Goal: Information Seeking & Learning: Compare options

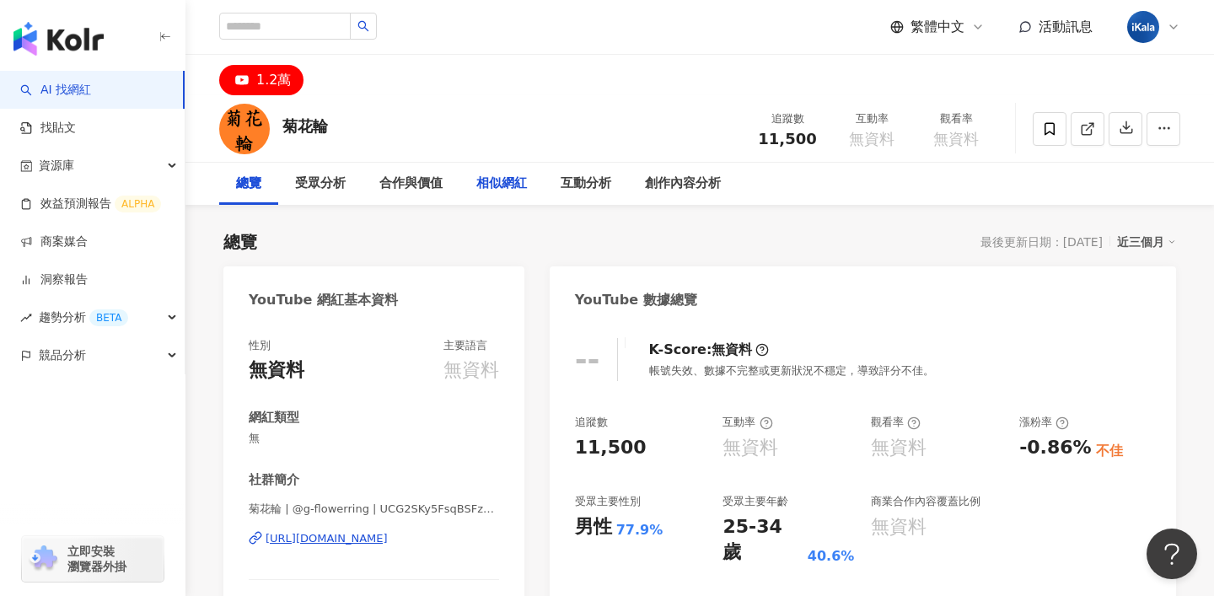
click at [503, 178] on div "相似網紅" at bounding box center [501, 184] width 51 height 20
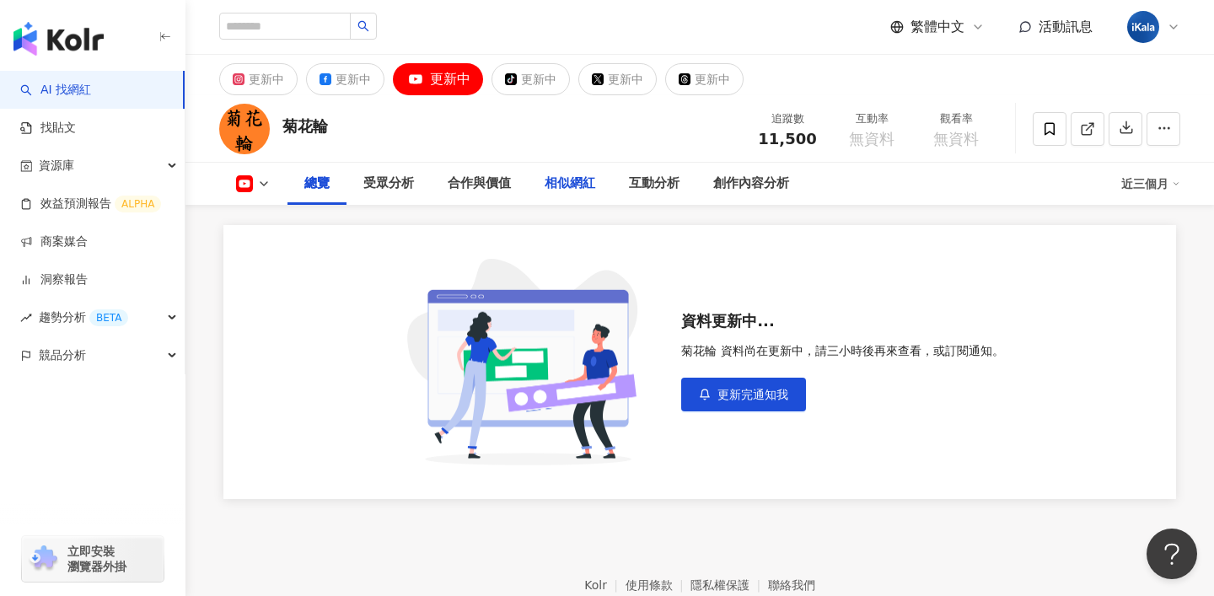
click at [577, 190] on div "相似網紅" at bounding box center [570, 184] width 51 height 20
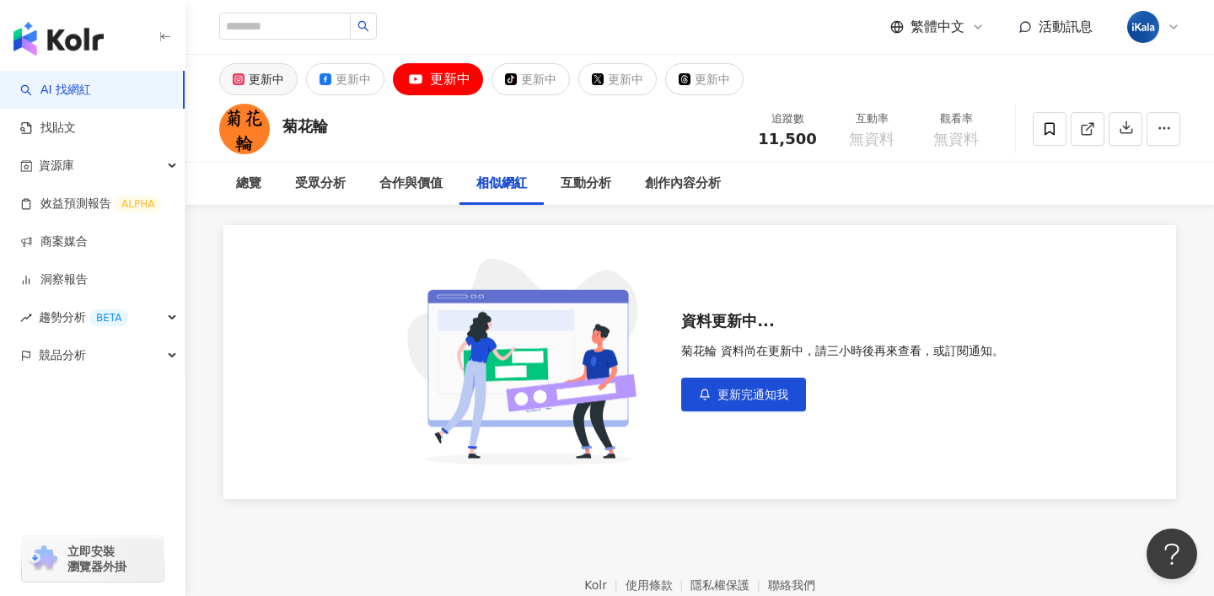
click at [258, 79] on div "更新中" at bounding box center [266, 79] width 35 height 24
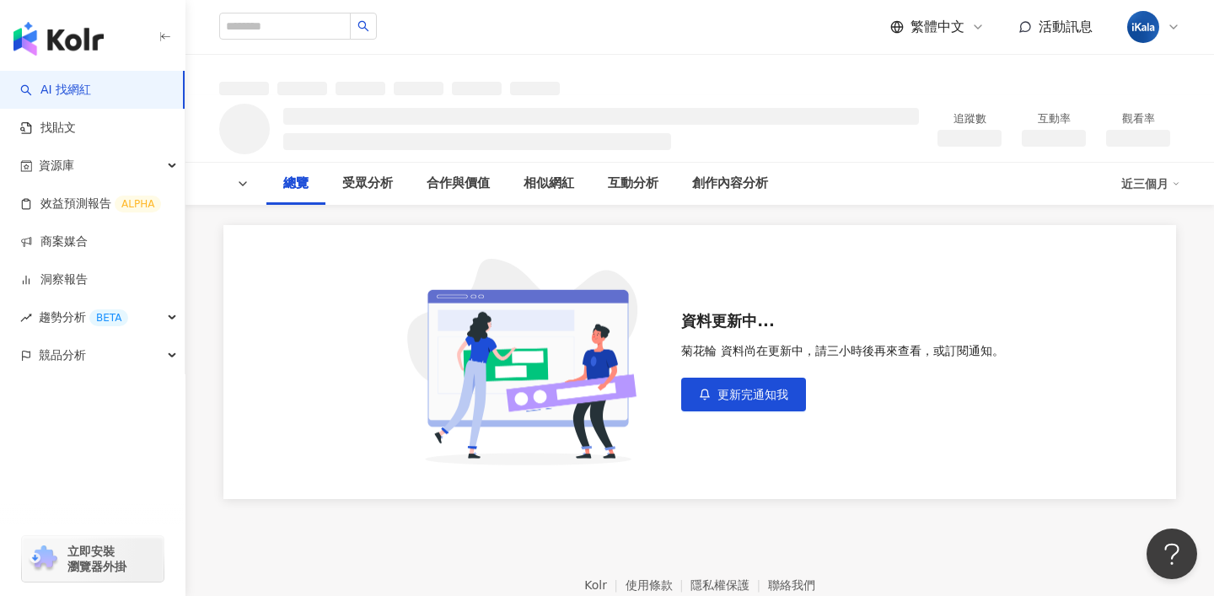
click at [81, 46] on img "button" at bounding box center [58, 39] width 90 height 34
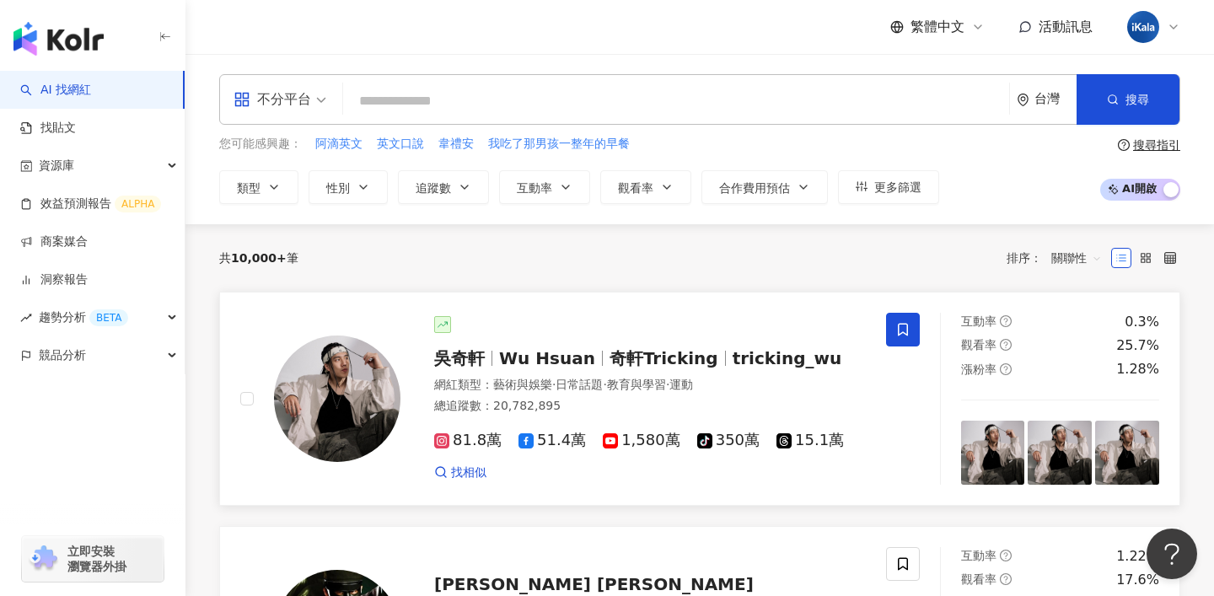
click at [502, 348] on div "吳奇軒 Wu Hsuan 奇軒Tricking tricking_wu" at bounding box center [650, 358] width 432 height 24
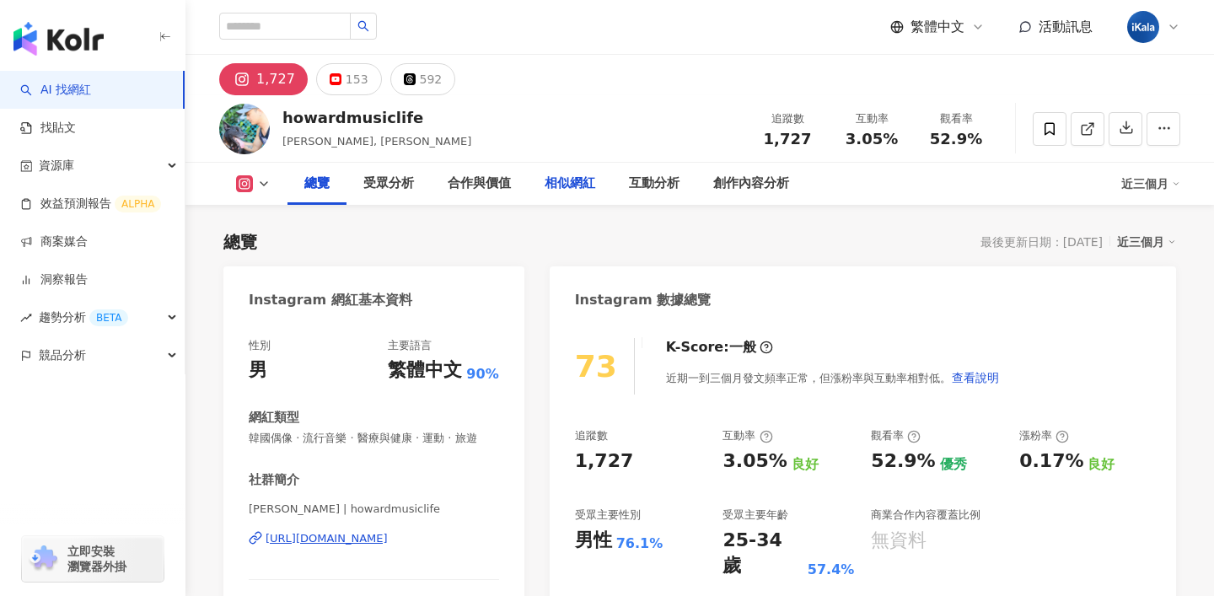
click at [588, 180] on div "相似網紅" at bounding box center [570, 184] width 51 height 20
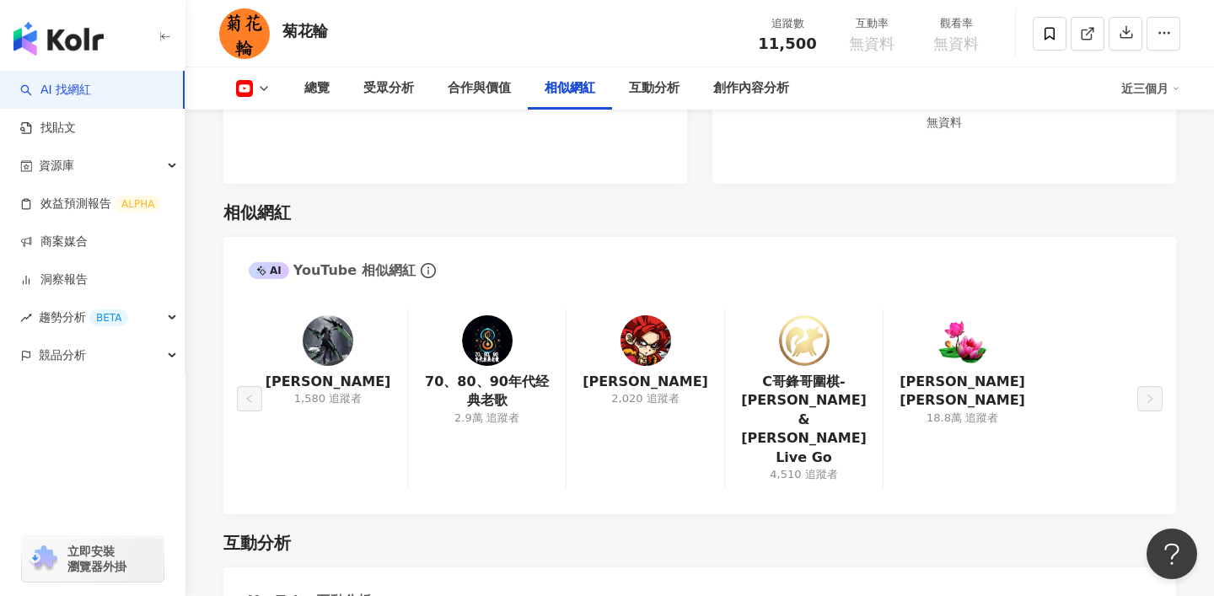
scroll to position [2339, 0]
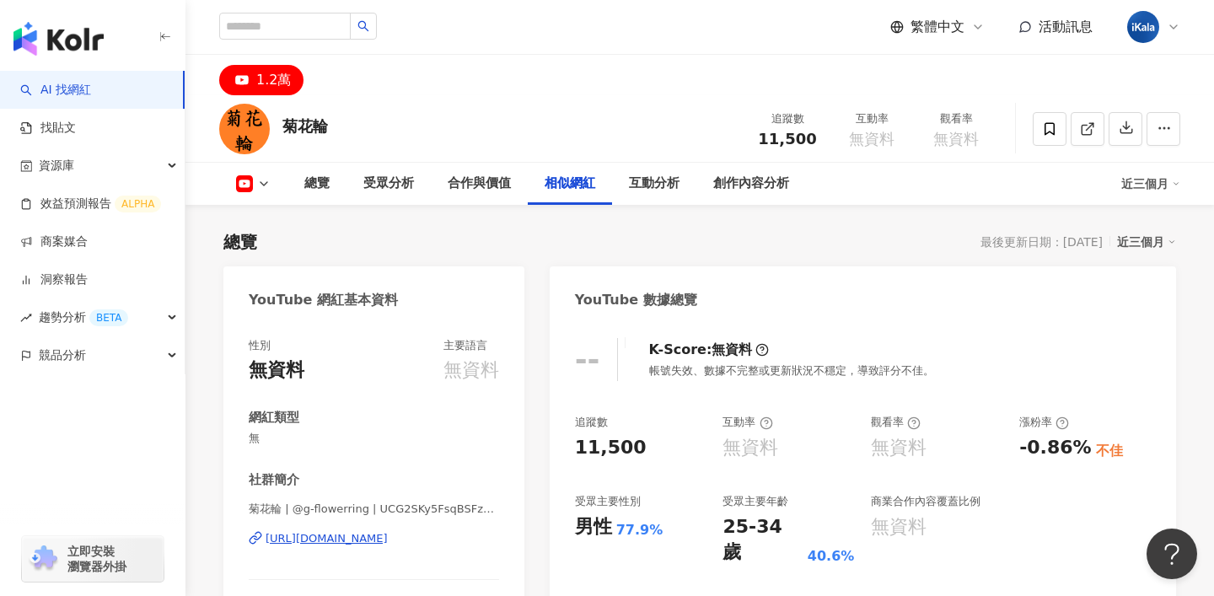
scroll to position [2339, 0]
